Goal: Task Accomplishment & Management: Manage account settings

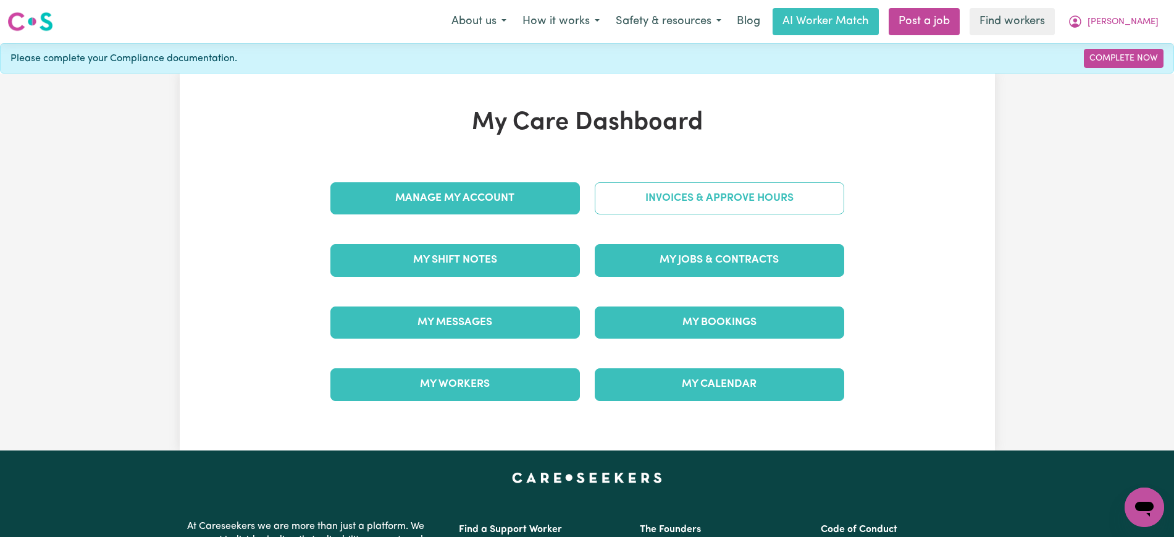
click at [708, 183] on link "Invoices & Approve Hours" at bounding box center [719, 198] width 249 height 32
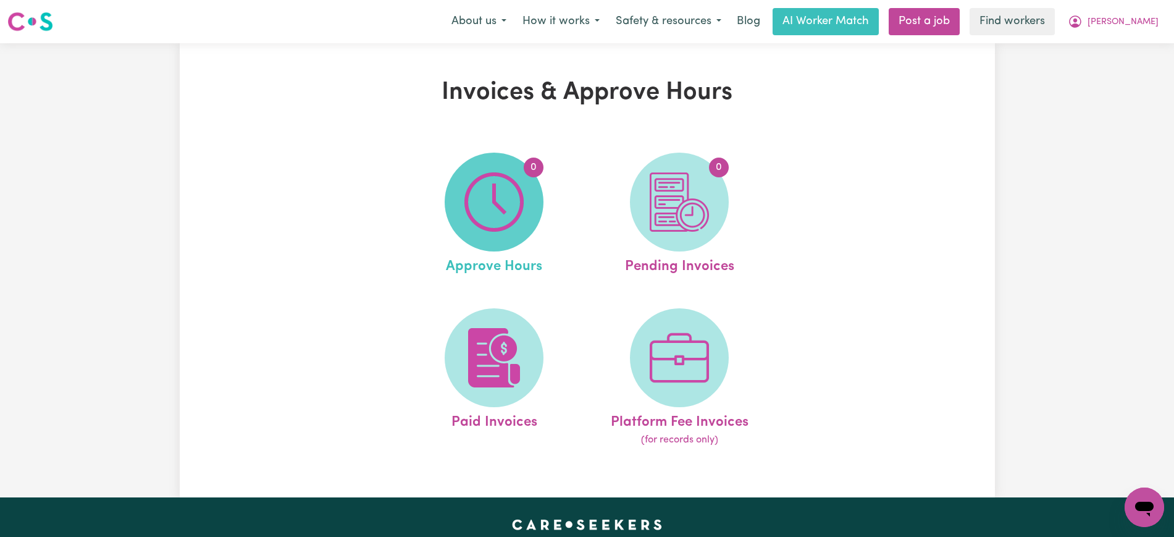
click at [530, 196] on span "0" at bounding box center [494, 202] width 99 height 99
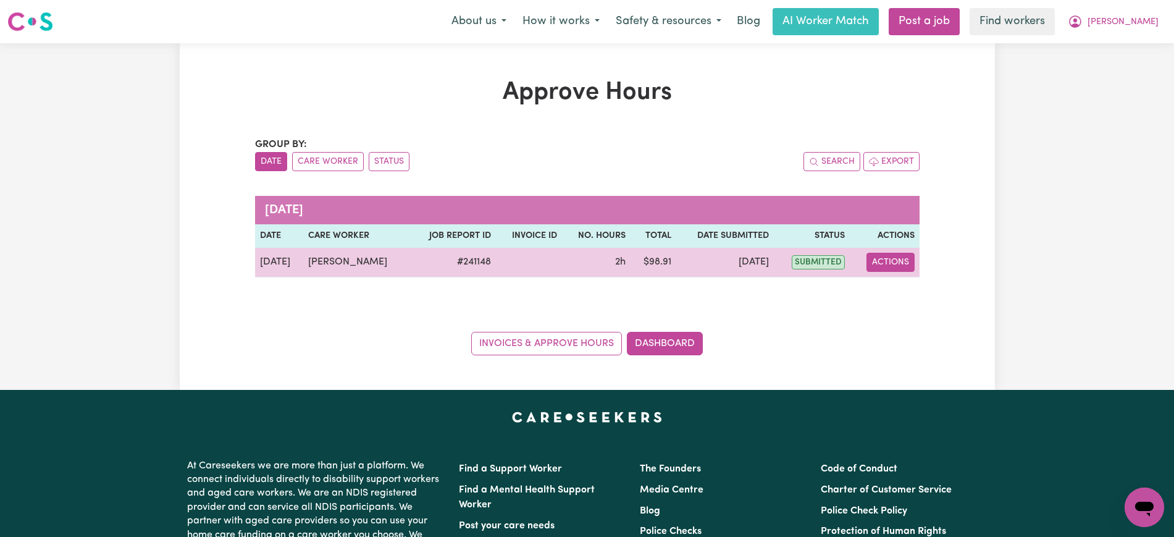
click at [881, 259] on button "Actions" at bounding box center [890, 262] width 48 height 19
click at [895, 295] on link "View Job Report" at bounding box center [921, 291] width 106 height 25
select select "pm"
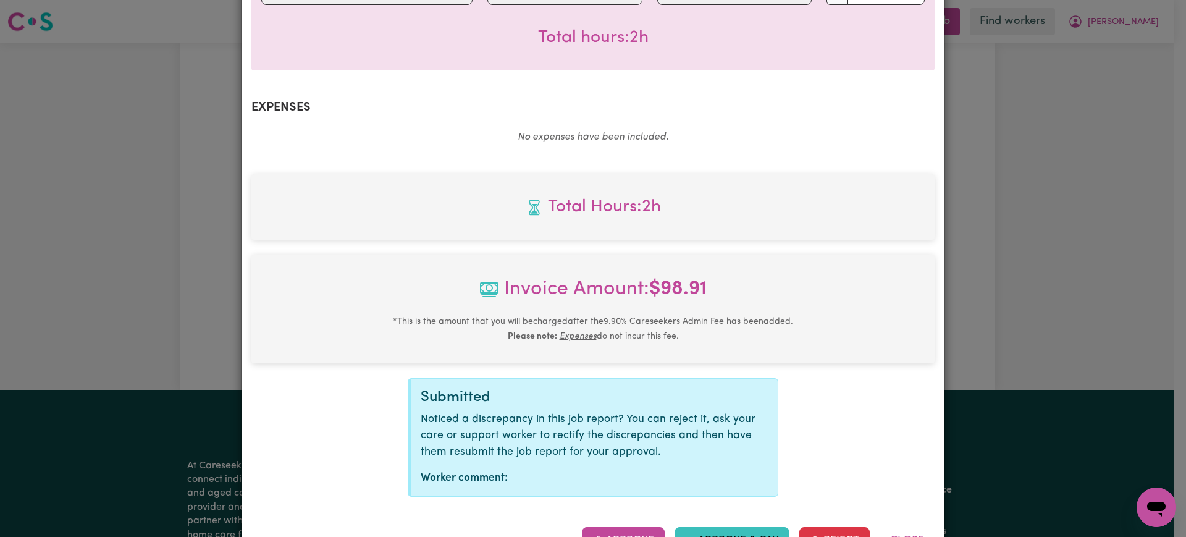
scroll to position [432, 0]
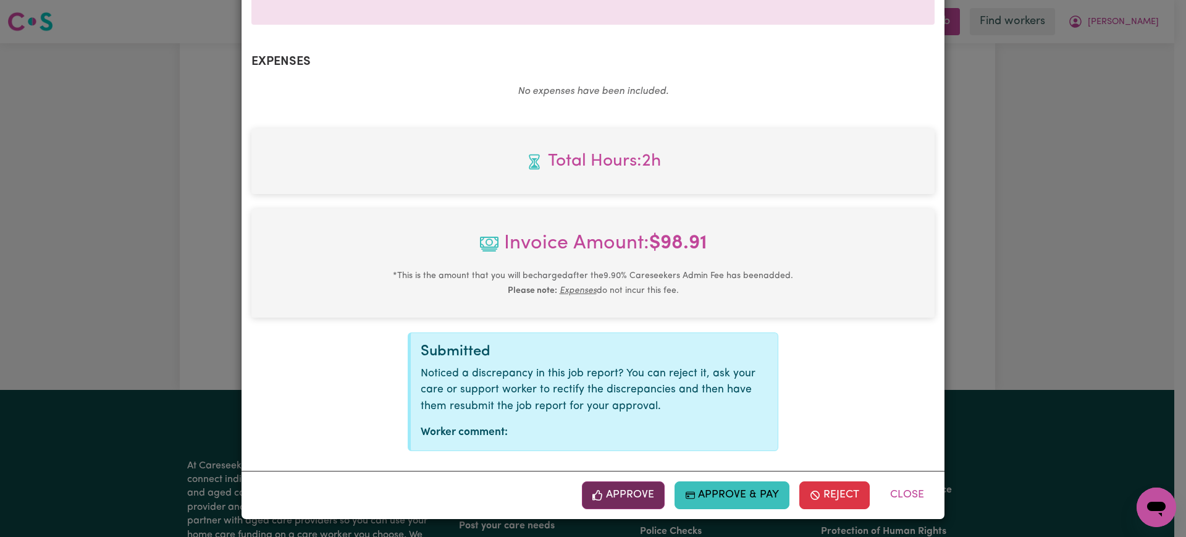
click at [628, 496] on button "Approve" at bounding box center [623, 494] width 83 height 27
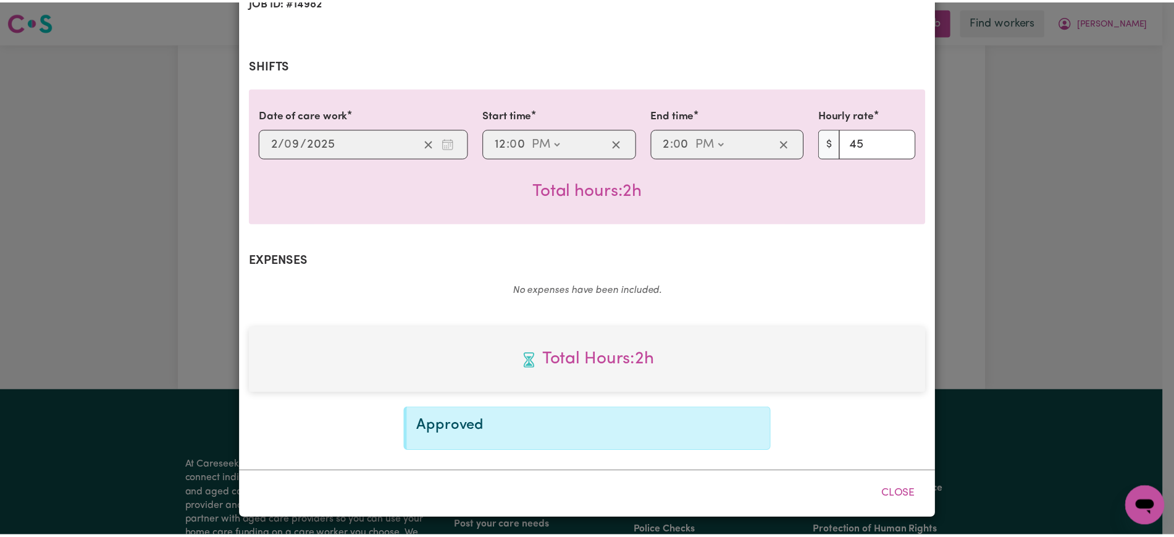
scroll to position [233, 0]
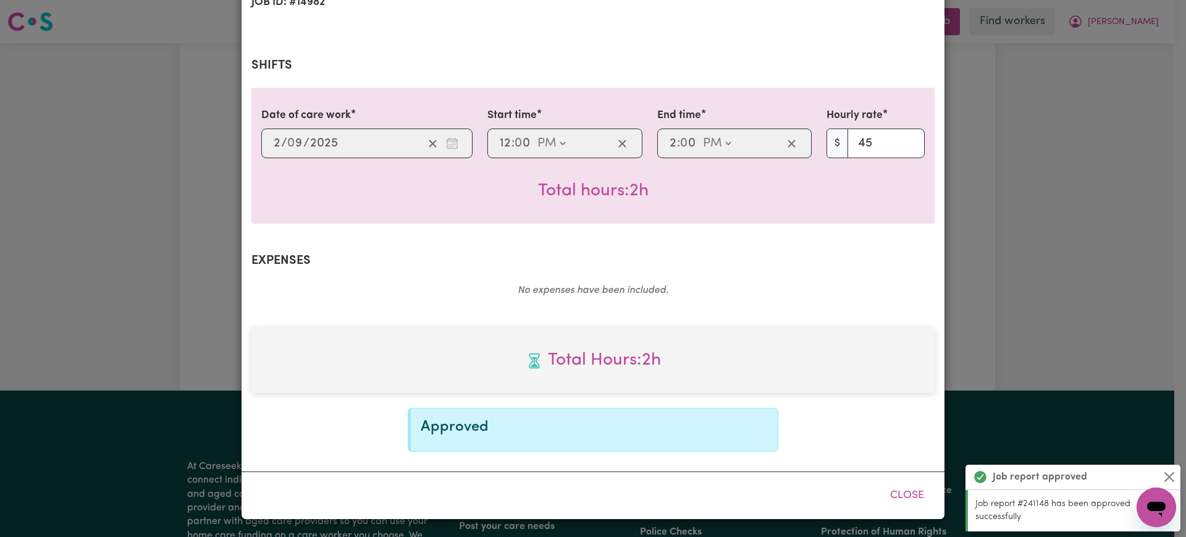
click at [1141, 108] on div "Job Report # 241148 - [PERSON_NAME] Summary Job report # 241148 Client name: [P…" at bounding box center [593, 268] width 1186 height 537
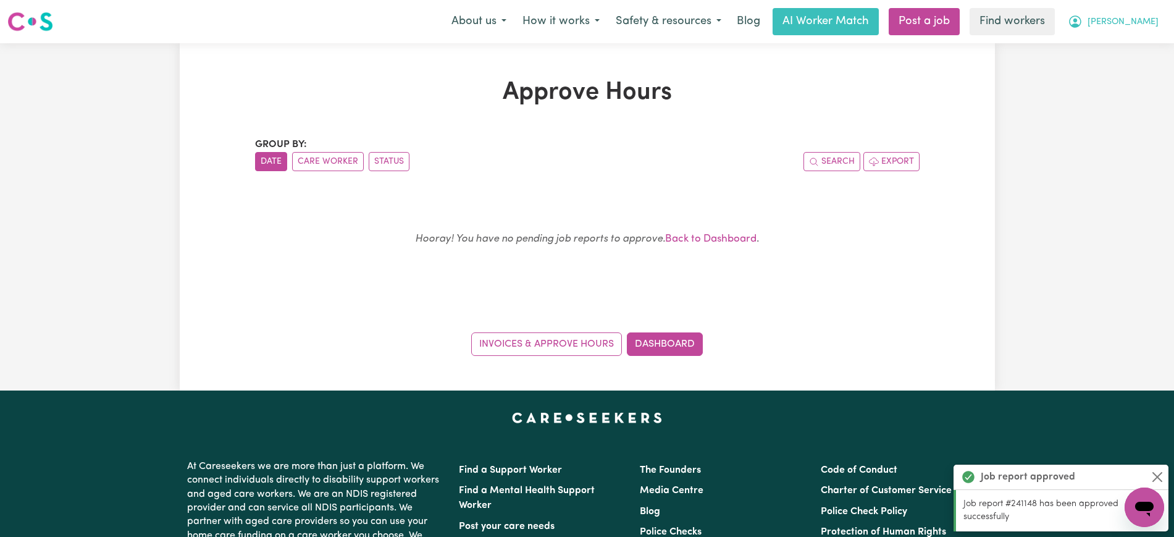
click at [1128, 12] on button "[PERSON_NAME]" at bounding box center [1113, 22] width 107 height 26
click at [1131, 78] on link "Logout" at bounding box center [1117, 70] width 98 height 23
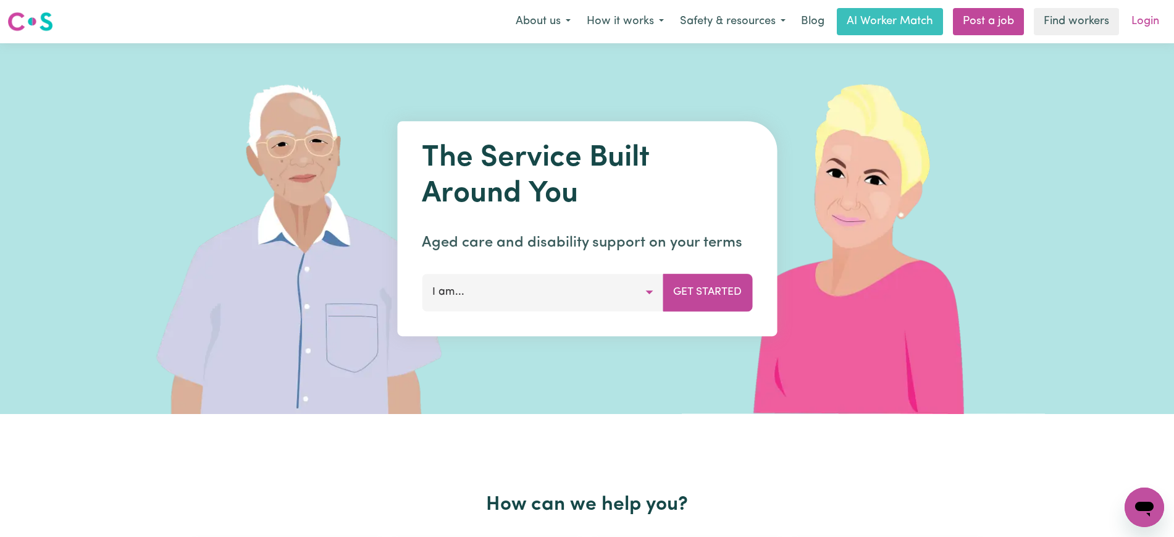
click at [1145, 28] on link "Login" at bounding box center [1145, 21] width 43 height 27
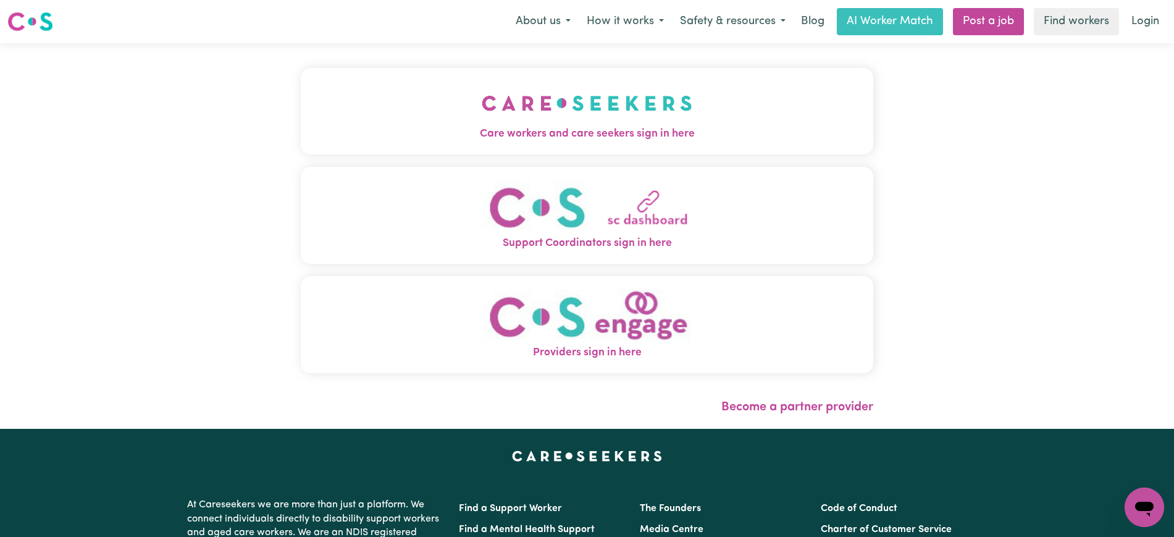
click at [745, 132] on span "Care workers and care seekers sign in here" at bounding box center [587, 134] width 572 height 16
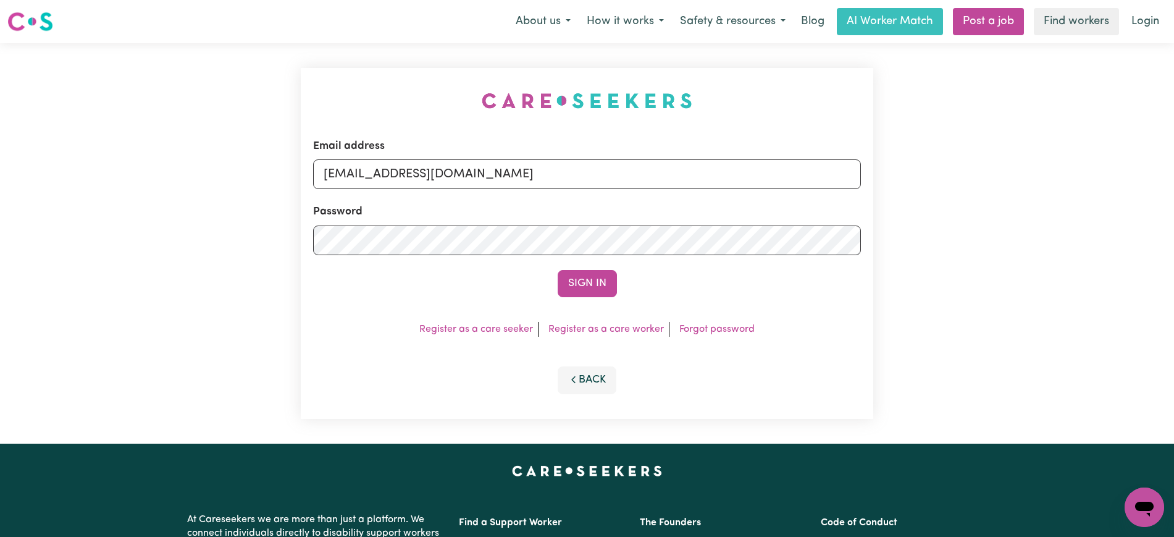
click at [505, 100] on div "Email address [EMAIL_ADDRESS][DOMAIN_NAME] Password Sign In Register as a care …" at bounding box center [586, 243] width 587 height 400
drag, startPoint x: 400, startPoint y: 172, endPoint x: 471, endPoint y: 115, distance: 90.5
click at [836, 174] on input "[EMAIL_ADDRESS][DOMAIN_NAME]" at bounding box center [587, 174] width 548 height 30
paste input "RebeccaDalton"
type input "[EMAIL_ADDRESS][DOMAIN_NAME]"
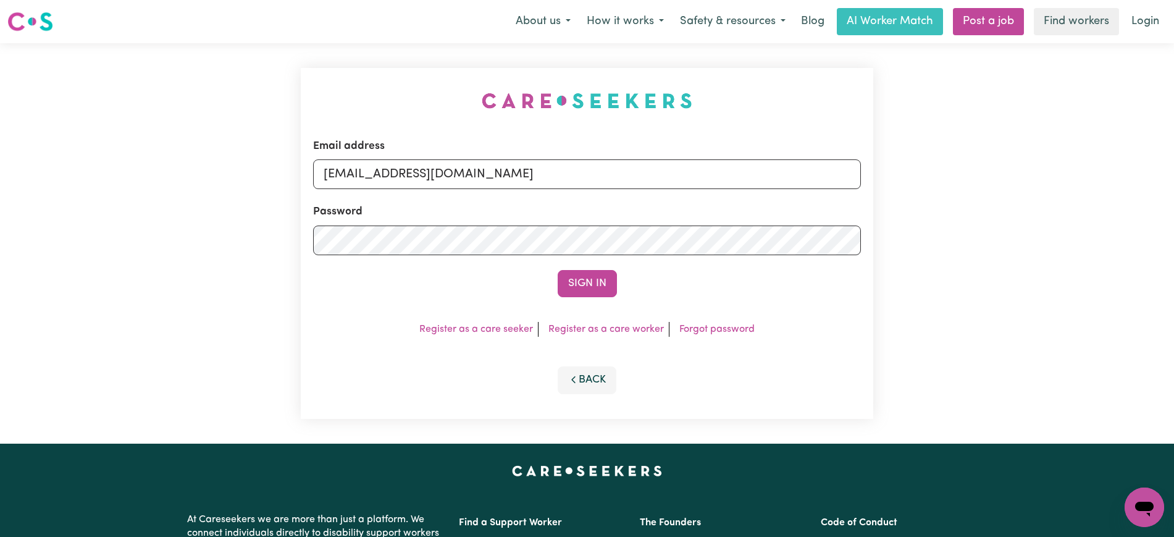
click at [402, 93] on div "Email address [EMAIL_ADDRESS][DOMAIN_NAME] Password Sign In Register as a care …" at bounding box center [587, 243] width 572 height 351
click at [588, 287] on button "Sign In" at bounding box center [587, 283] width 59 height 27
